Goal: Task Accomplishment & Management: Manage account settings

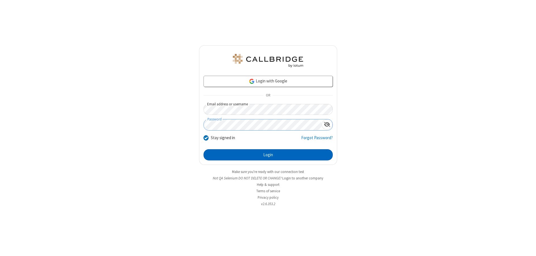
click at [268, 155] on button "Login" at bounding box center [268, 154] width 129 height 11
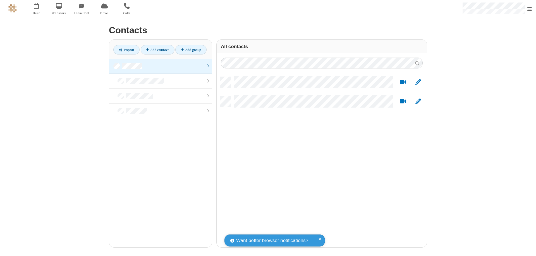
scroll to position [170, 206]
click at [161, 66] on link at bounding box center [160, 66] width 103 height 15
click at [158, 50] on link "Add contact" at bounding box center [158, 49] width 34 height 9
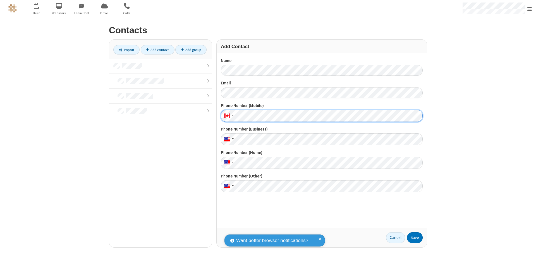
click at [415, 237] on button "Save" at bounding box center [415, 237] width 16 height 11
